Goal: Task Accomplishment & Management: Manage account settings

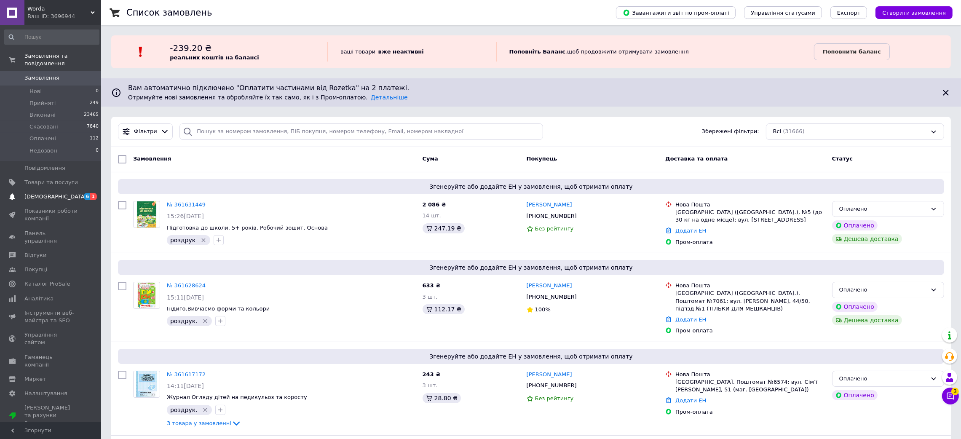
click at [61, 193] on span "[DEMOGRAPHIC_DATA]" at bounding box center [51, 197] width 54 height 8
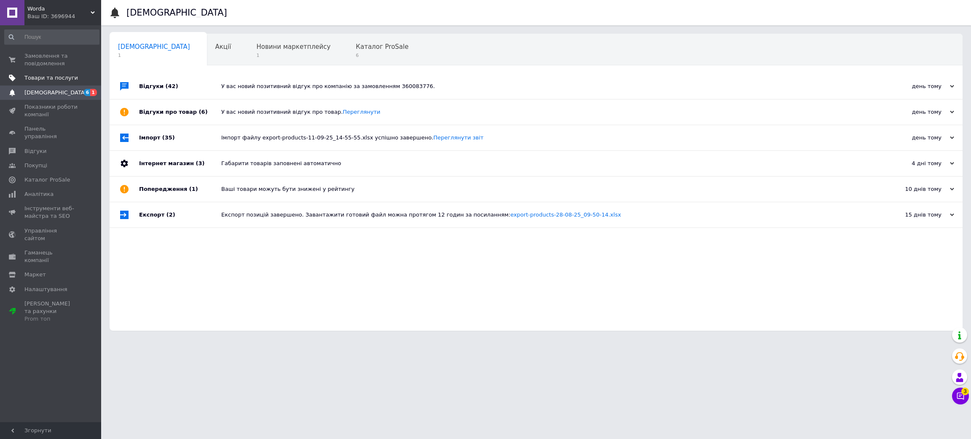
click at [52, 75] on span "Товари та послуги" at bounding box center [51, 78] width 54 height 8
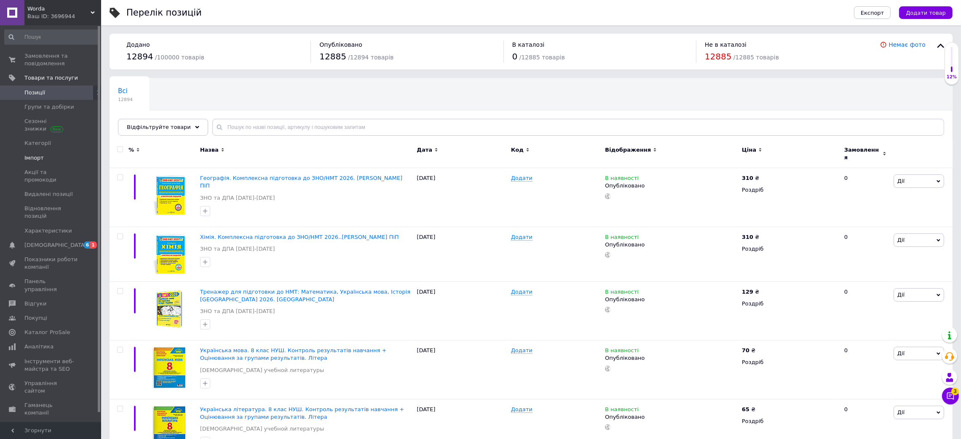
click at [46, 158] on span "Імпорт" at bounding box center [51, 158] width 54 height 8
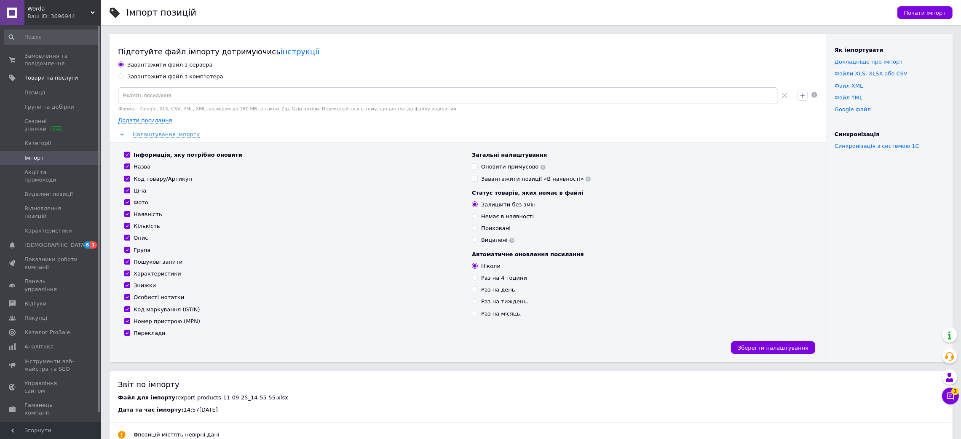
click at [193, 78] on div "Завантажити файл з комп'ютера" at bounding box center [175, 77] width 96 height 8
click at [123, 78] on input "Завантажити файл з комп'ютера" at bounding box center [120, 75] width 5 height 5
radio input "true"
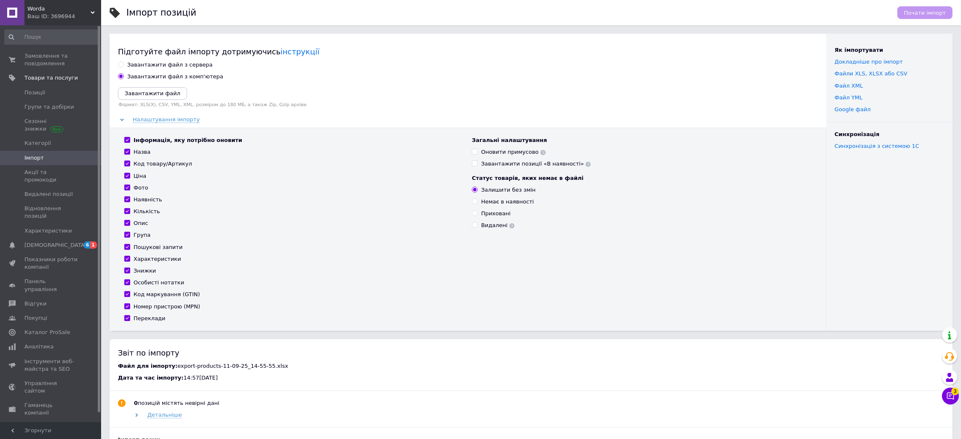
click at [127, 230] on div "Інформація, яку потрібно оновити Назва Код товару/Артикул Ціна Фото Наявність К…" at bounding box center [294, 230] width 348 height 186
click at [129, 231] on div "Інформація, яку потрібно оновити Назва Код товару/Артикул Ціна Фото Наявність К…" at bounding box center [294, 230] width 348 height 186
click at [127, 236] on input "Група" at bounding box center [126, 234] width 5 height 5
checkbox input "false"
click at [161, 95] on icon "Завантажити файл" at bounding box center [153, 93] width 56 height 6
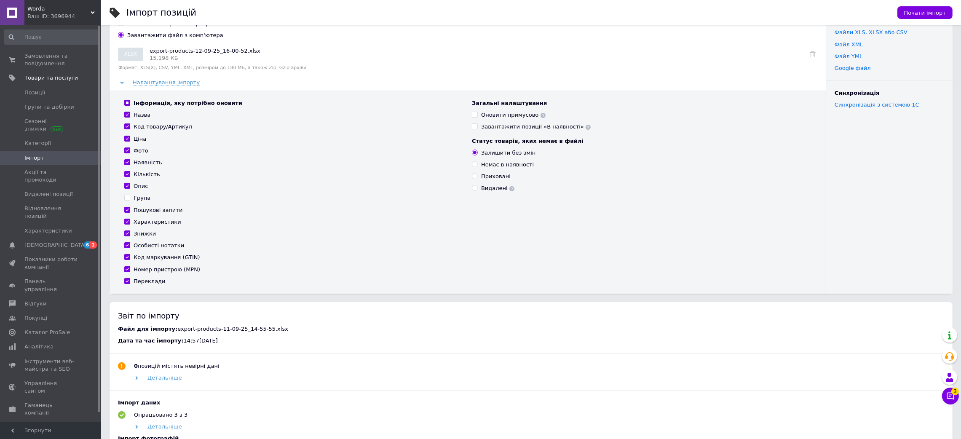
scroll to position [63, 0]
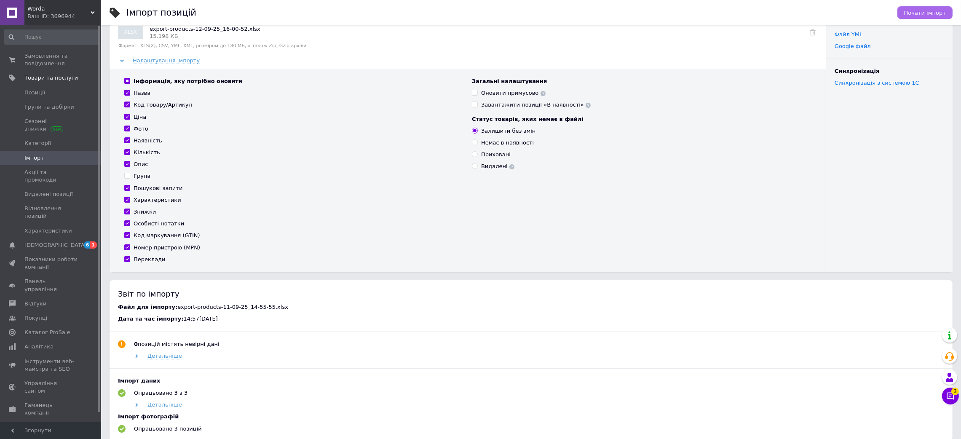
click at [647, 17] on button "Почати імпорт" at bounding box center [925, 12] width 55 height 13
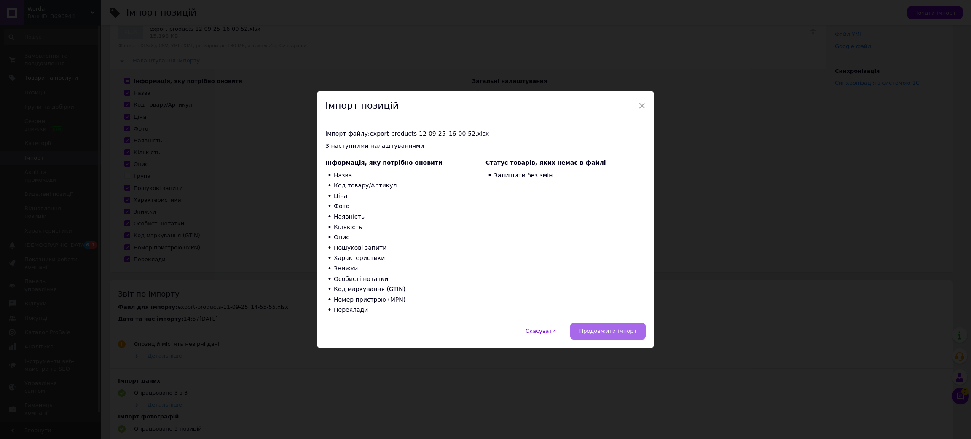
click at [593, 292] on span "Продовжити імпорт" at bounding box center [608, 331] width 58 height 6
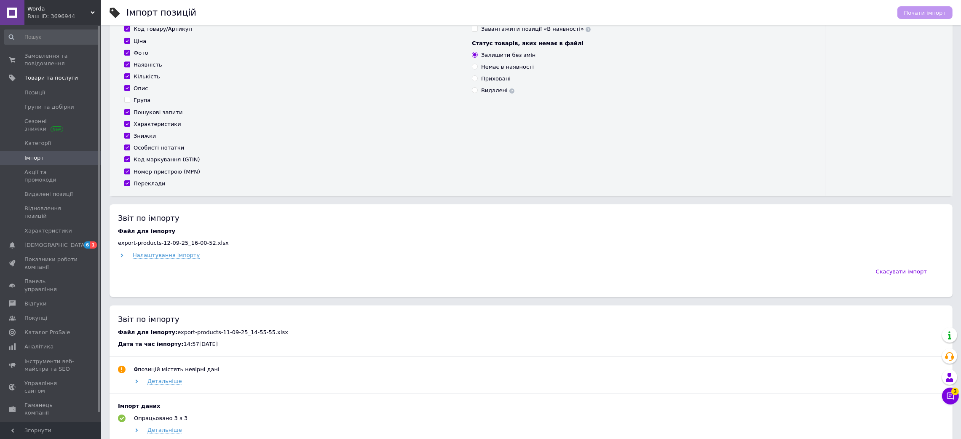
scroll to position [189, 0]
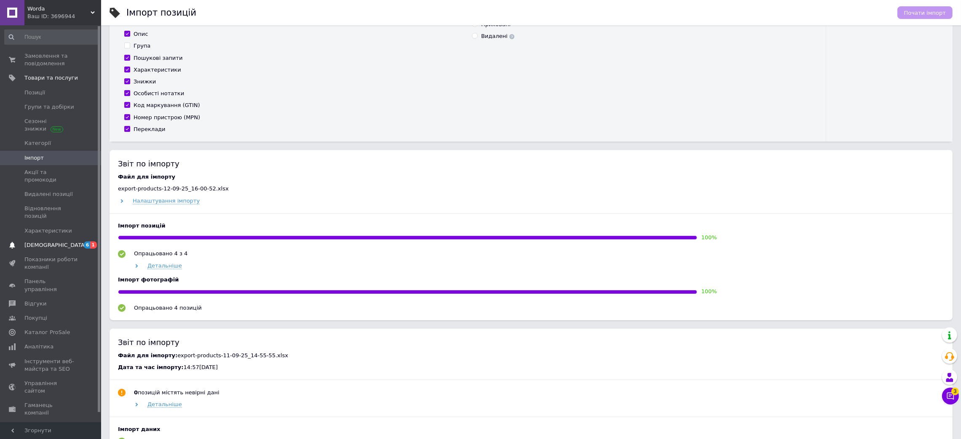
click at [43, 241] on span "[DEMOGRAPHIC_DATA]" at bounding box center [55, 245] width 62 height 8
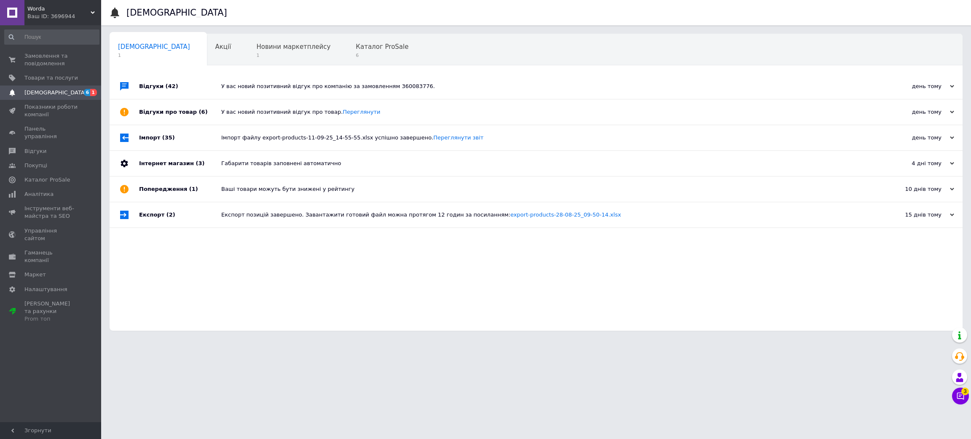
click at [180, 83] on div "Відгуки (42)" at bounding box center [180, 86] width 82 height 25
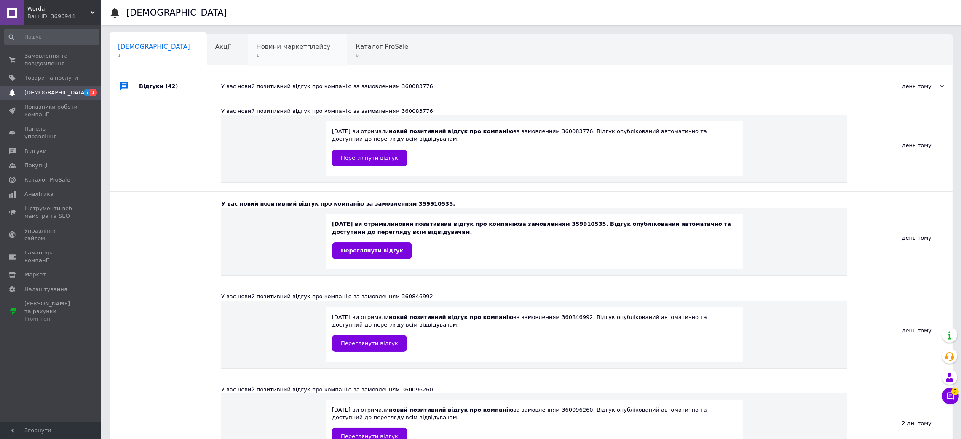
click at [256, 53] on span "1" at bounding box center [293, 55] width 74 height 6
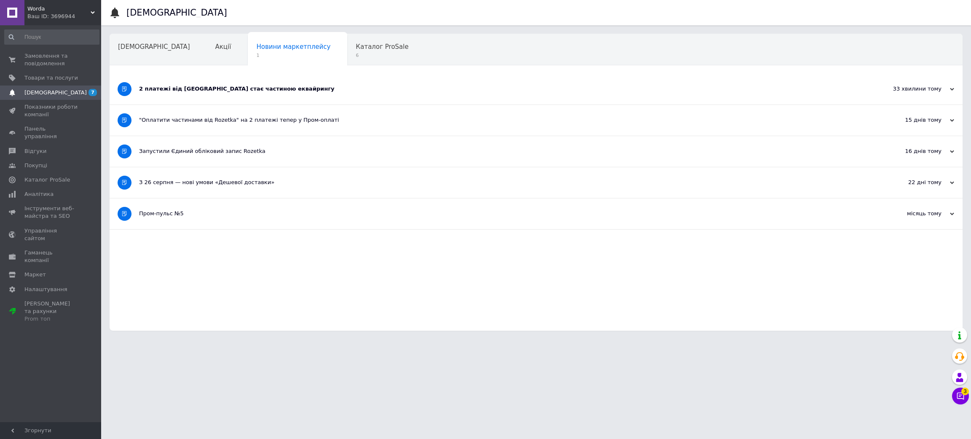
click at [233, 84] on div "2 платежі від [GEOGRAPHIC_DATA] стає частиною еквайрингу" at bounding box center [504, 89] width 731 height 31
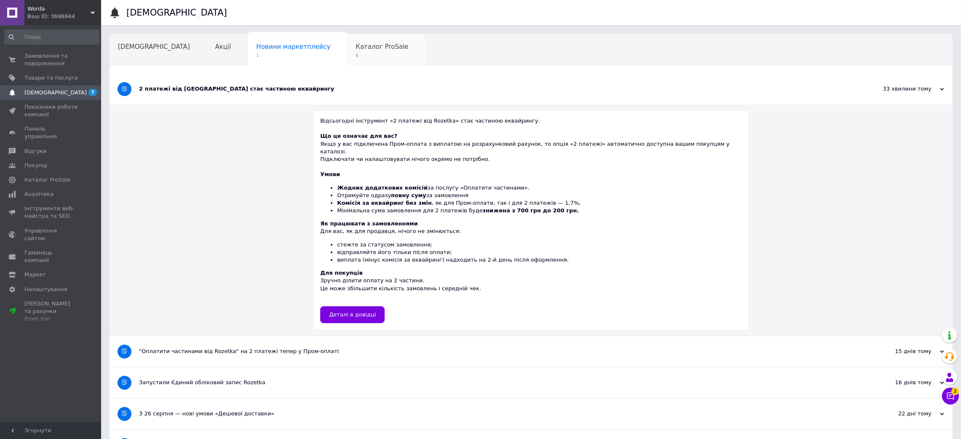
click at [356, 49] on span "Каталог ProSale" at bounding box center [382, 47] width 53 height 8
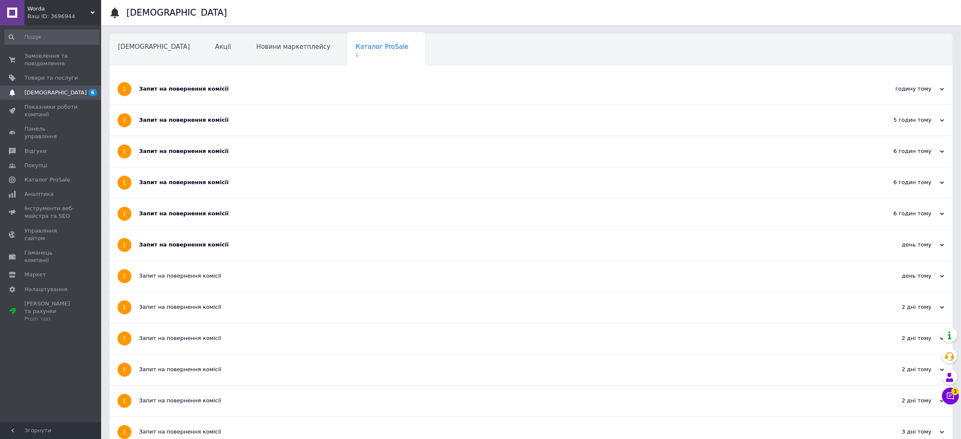
click at [198, 235] on div "Запит на повернення комісії" at bounding box center [499, 245] width 721 height 31
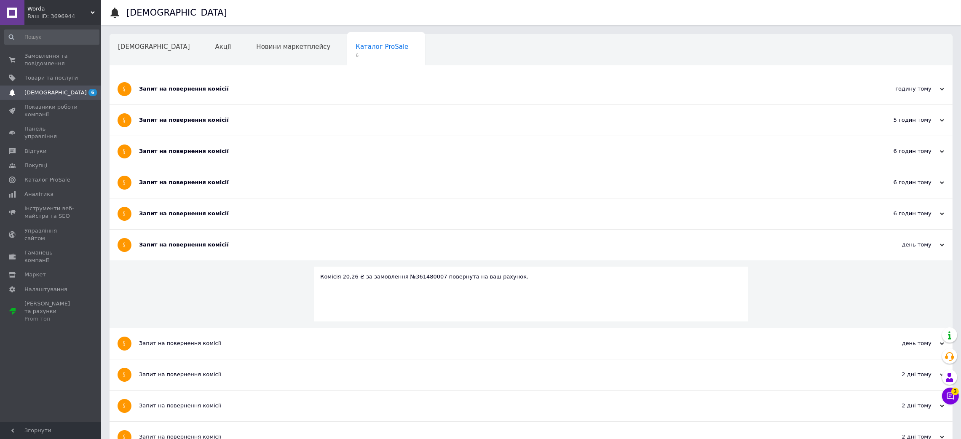
drag, startPoint x: 184, startPoint y: 207, endPoint x: 181, endPoint y: 175, distance: 31.7
click at [184, 205] on div "Запит на повернення комісії" at bounding box center [499, 214] width 721 height 31
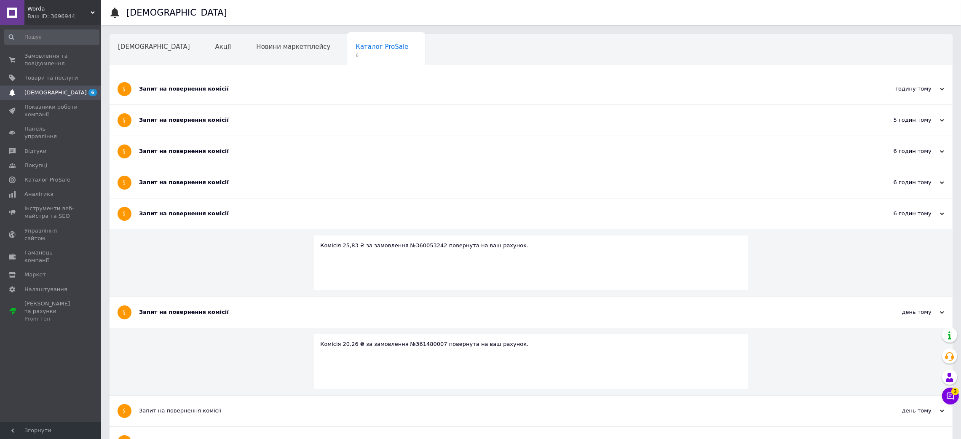
click at [181, 174] on div "Запит на повернення комісії" at bounding box center [499, 182] width 721 height 31
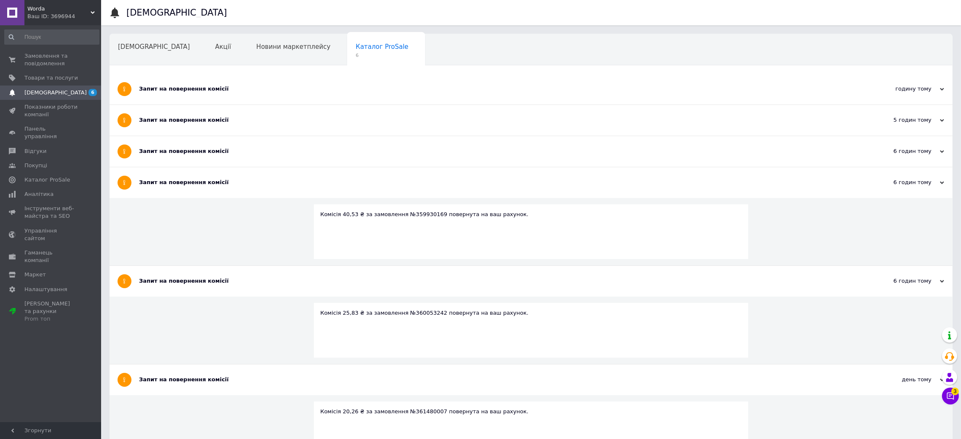
drag, startPoint x: 181, startPoint y: 155, endPoint x: 176, endPoint y: 131, distance: 25.0
click at [181, 154] on div "Запит на повернення комісії" at bounding box center [499, 152] width 721 height 8
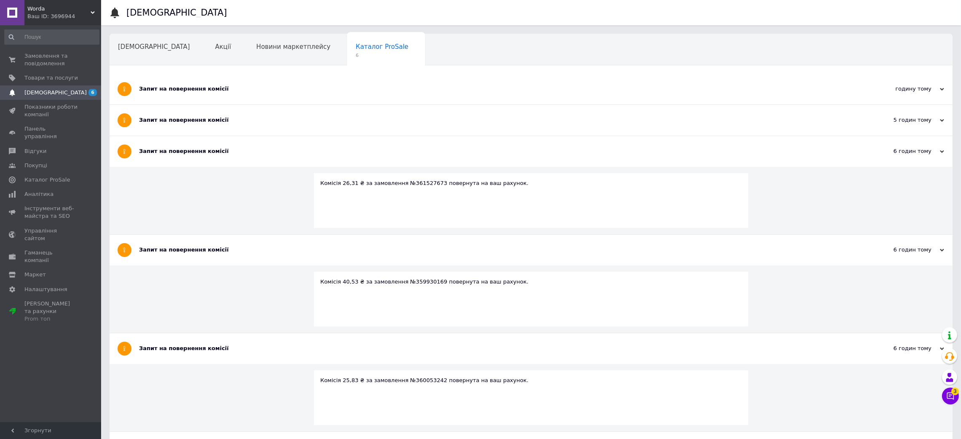
click at [171, 119] on div "Запит на повернення комісії" at bounding box center [499, 120] width 721 height 8
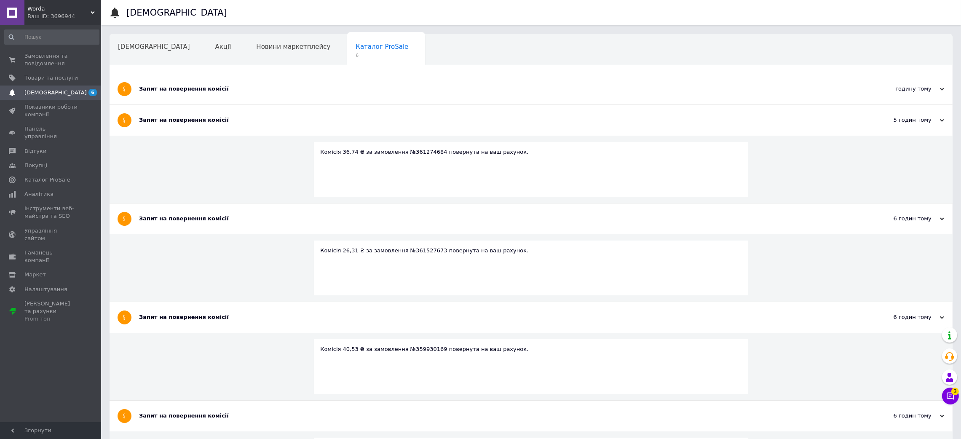
drag, startPoint x: 165, startPoint y: 86, endPoint x: 161, endPoint y: 77, distance: 10.2
click at [165, 86] on div "Запит на повернення комісії" at bounding box center [499, 89] width 721 height 8
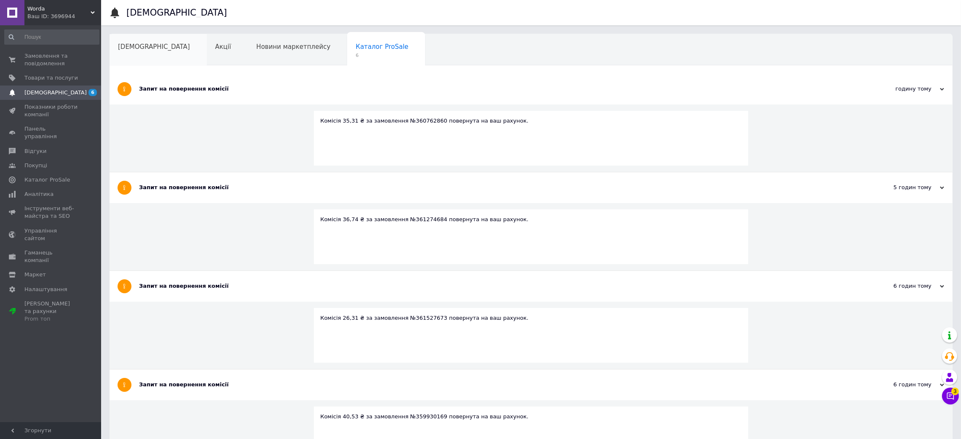
click at [145, 54] on div "[DEMOGRAPHIC_DATA]" at bounding box center [158, 50] width 97 height 32
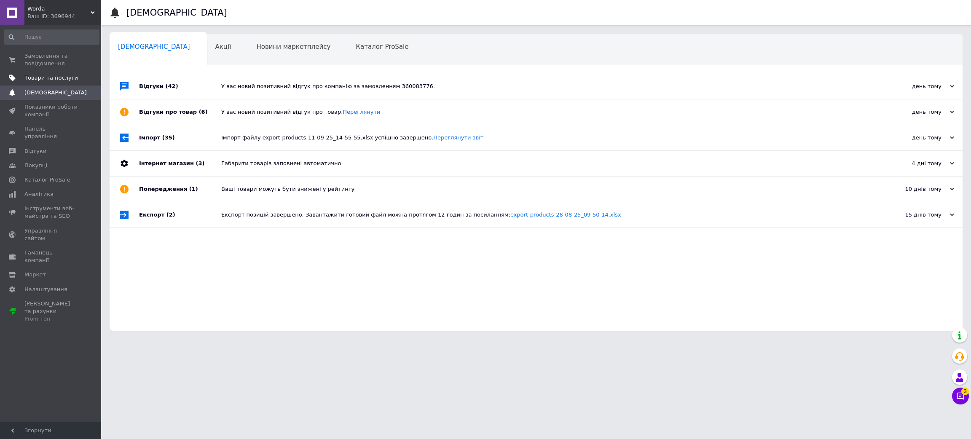
click at [61, 78] on span "Товари та послуги" at bounding box center [51, 78] width 54 height 8
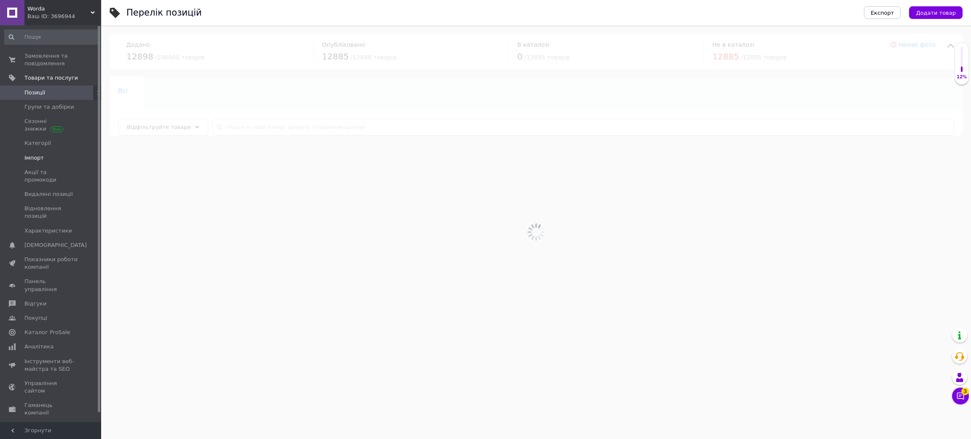
click at [35, 156] on span "Імпорт" at bounding box center [33, 158] width 19 height 8
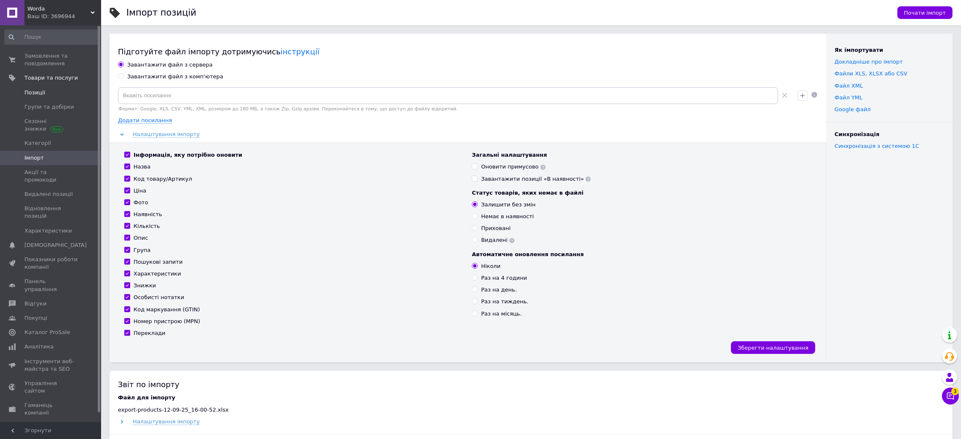
click at [35, 93] on span "Позиції" at bounding box center [34, 93] width 21 height 8
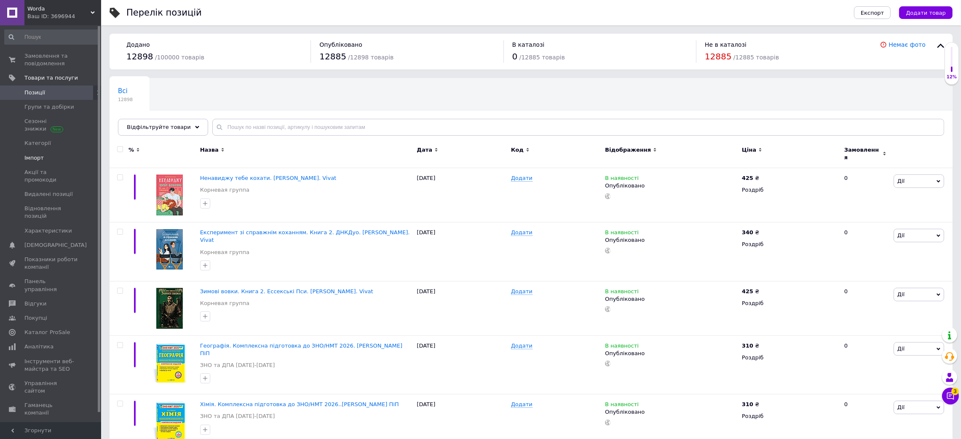
click at [32, 159] on span "Імпорт" at bounding box center [33, 158] width 19 height 8
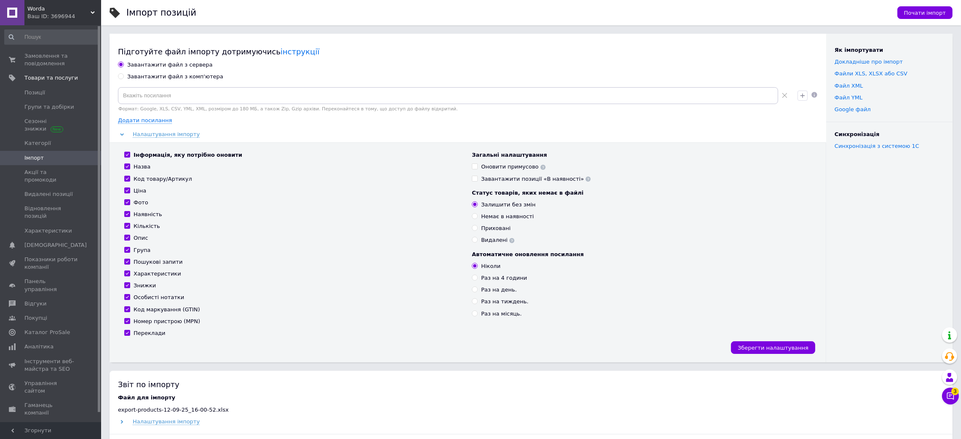
scroll to position [253, 0]
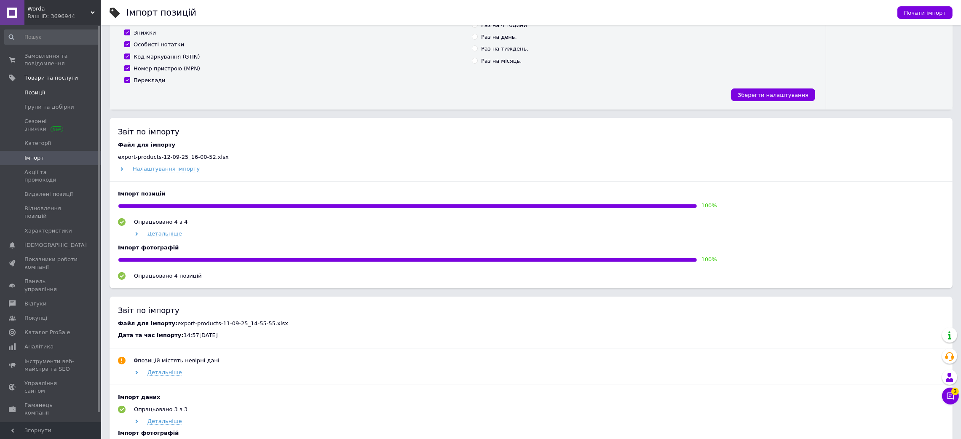
click at [35, 98] on link "Позиції" at bounding box center [52, 93] width 104 height 14
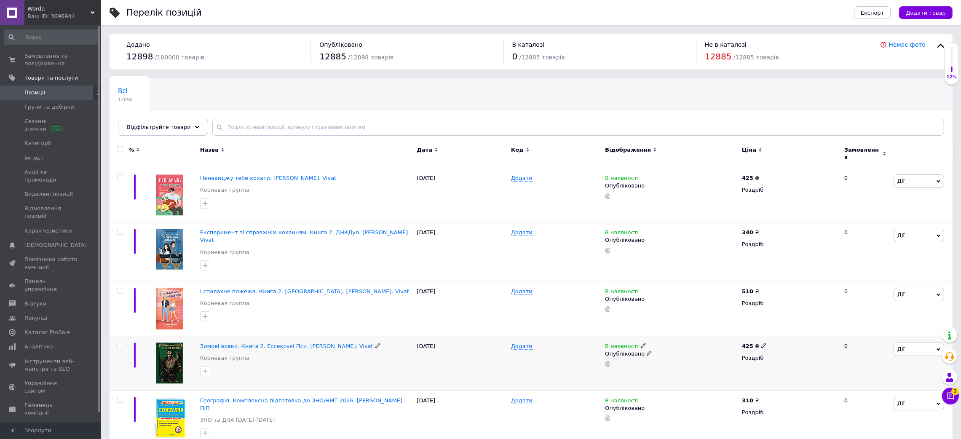
click at [120, 292] on input "checkbox" at bounding box center [119, 345] width 5 height 5
checkbox input "true"
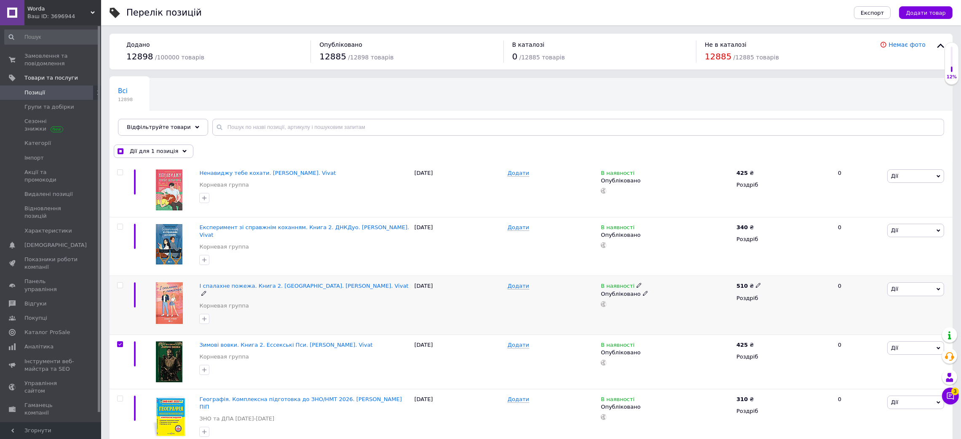
click at [122, 283] on input "checkbox" at bounding box center [119, 285] width 5 height 5
checkbox input "true"
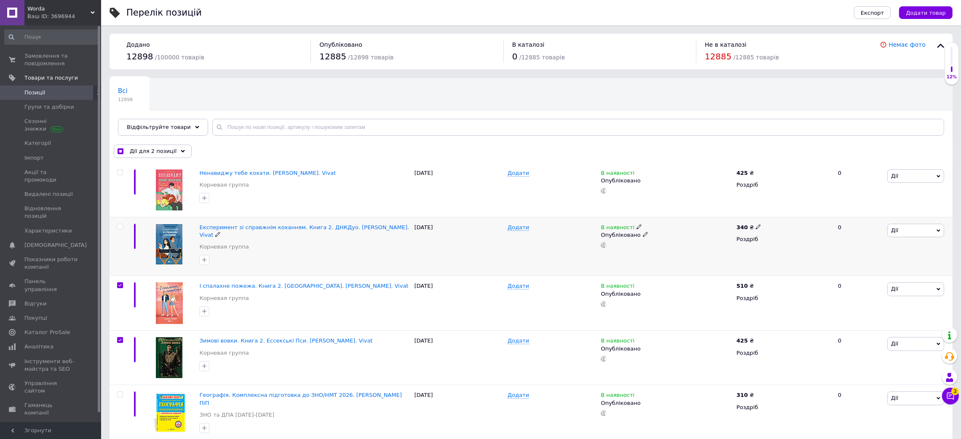
click at [121, 225] on input "checkbox" at bounding box center [119, 226] width 5 height 5
checkbox input "true"
click at [120, 171] on input "checkbox" at bounding box center [119, 172] width 5 height 5
checkbox input "true"
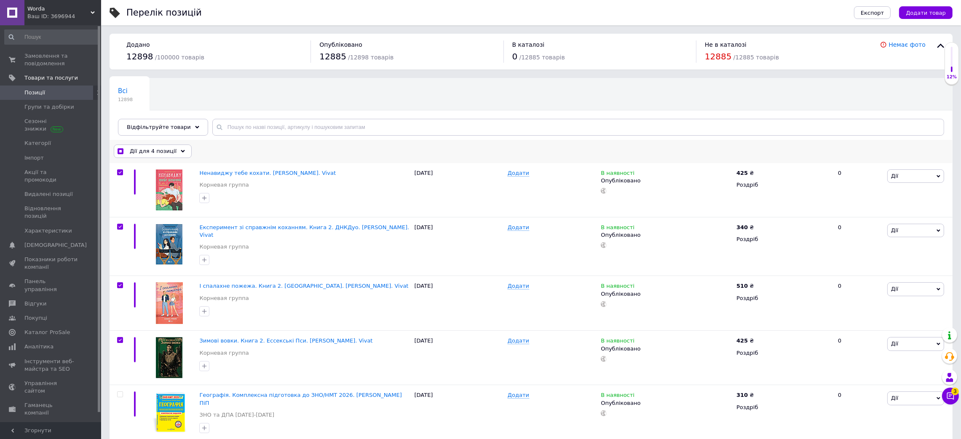
click at [181, 153] on icon at bounding box center [183, 151] width 4 height 4
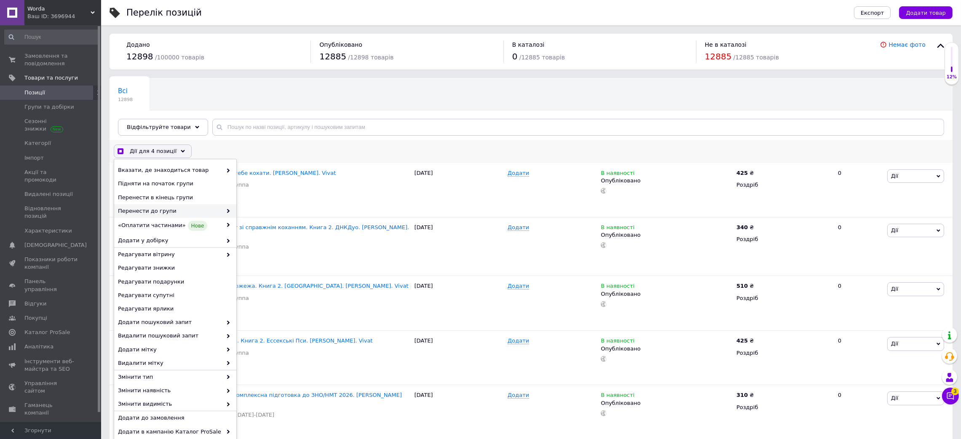
click at [223, 210] on span at bounding box center [226, 211] width 8 height 8
click at [228, 209] on span at bounding box center [226, 211] width 8 height 8
click at [226, 209] on icon at bounding box center [228, 211] width 4 height 4
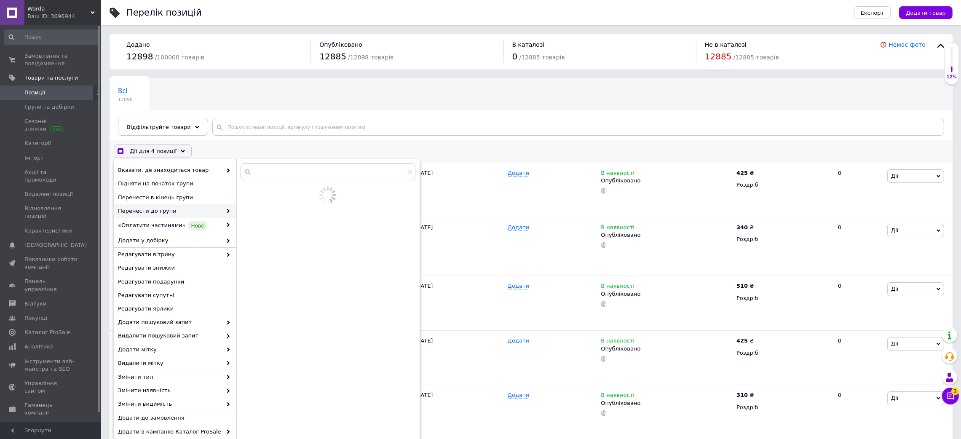
click at [225, 209] on span at bounding box center [226, 211] width 8 height 8
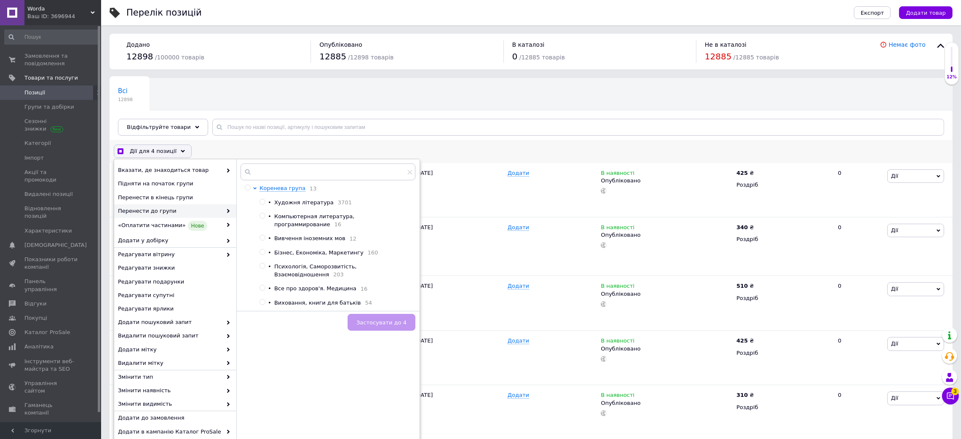
click at [290, 206] on span "Художня література" at bounding box center [303, 202] width 59 height 6
checkbox input "true"
radio input "true"
click at [398, 292] on button "Застосувати до 4" at bounding box center [382, 322] width 68 height 17
checkbox input "true"
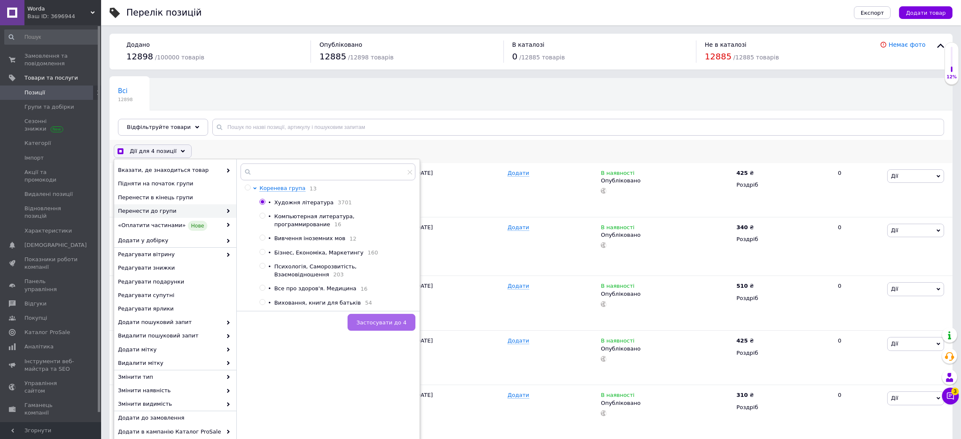
checkbox input "false"
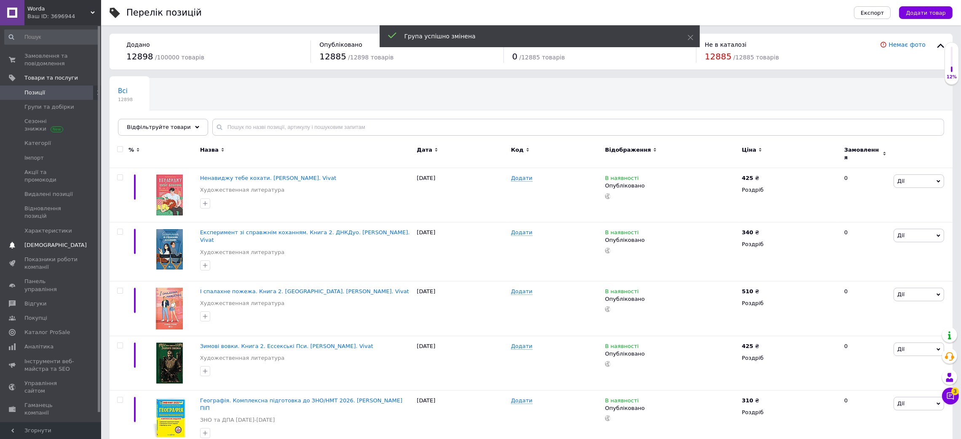
click at [62, 241] on span "[DEMOGRAPHIC_DATA]" at bounding box center [51, 245] width 54 height 8
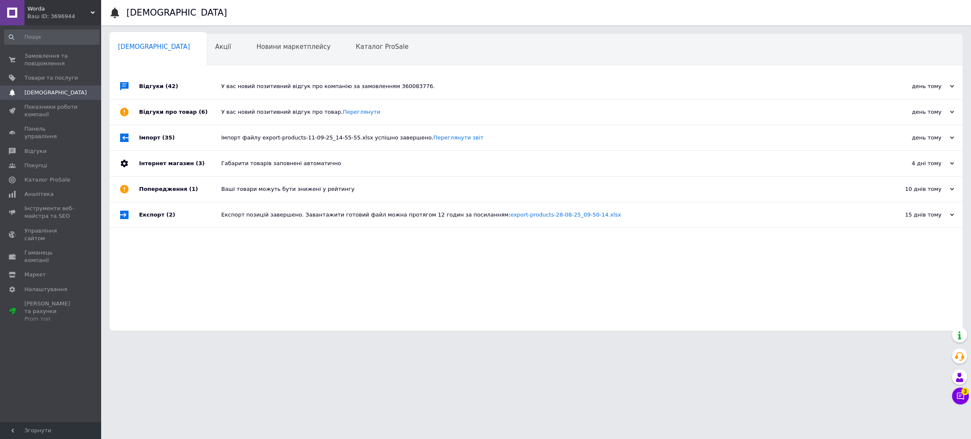
click at [279, 209] on div "Експорт позицій завершено. Завантажити готовий файл можна протягом 12 годин за …" at bounding box center [545, 214] width 649 height 25
drag, startPoint x: 261, startPoint y: 192, endPoint x: 254, endPoint y: 171, distance: 22.8
click at [259, 188] on div "Ваші товари можуть бути знижені у рейтингу" at bounding box center [545, 189] width 649 height 8
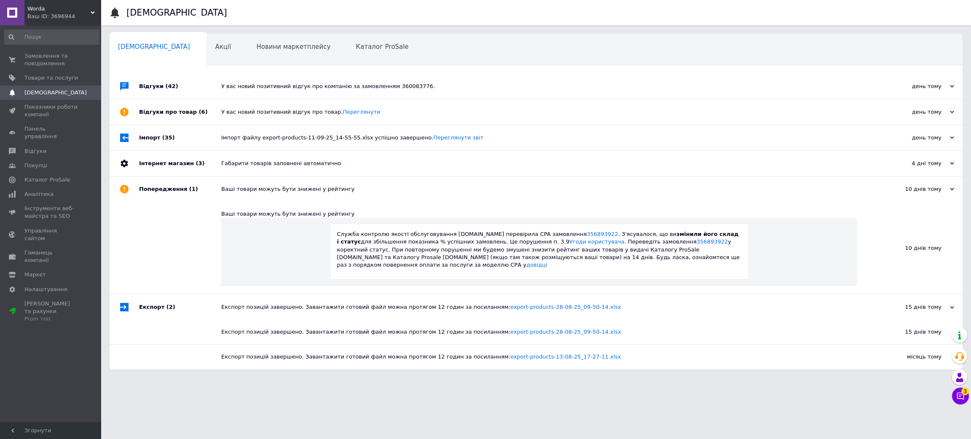
click at [237, 78] on div "У вас новий позитивний відгук про компанію за замовленням 360083776." at bounding box center [545, 86] width 649 height 25
